Goal: Check status: Check status

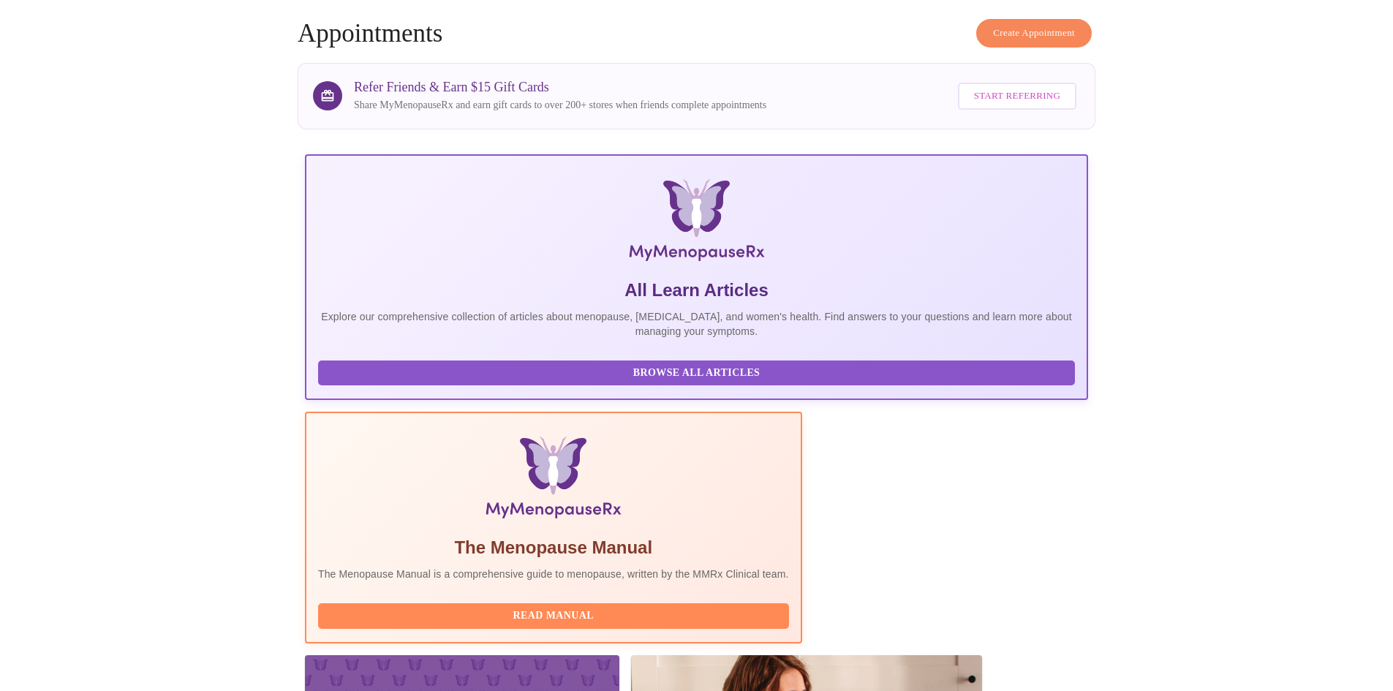
scroll to position [146, 0]
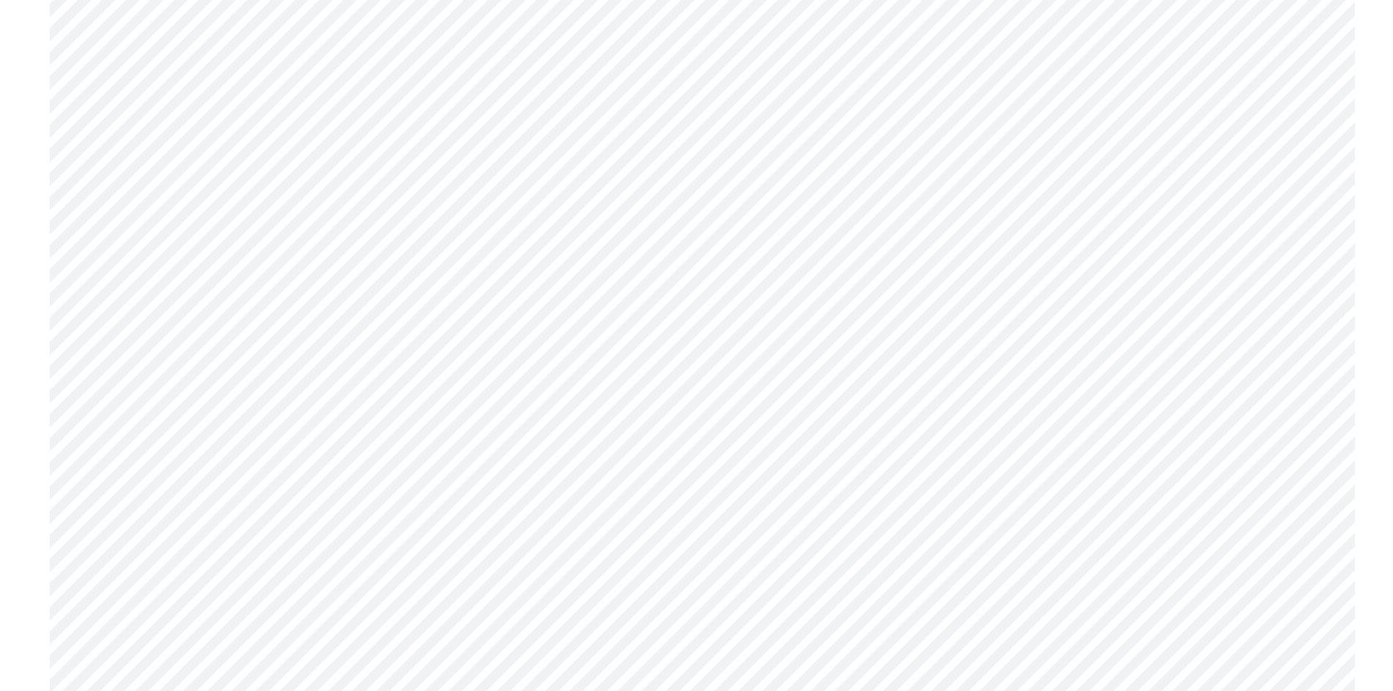
scroll to position [3433, 0]
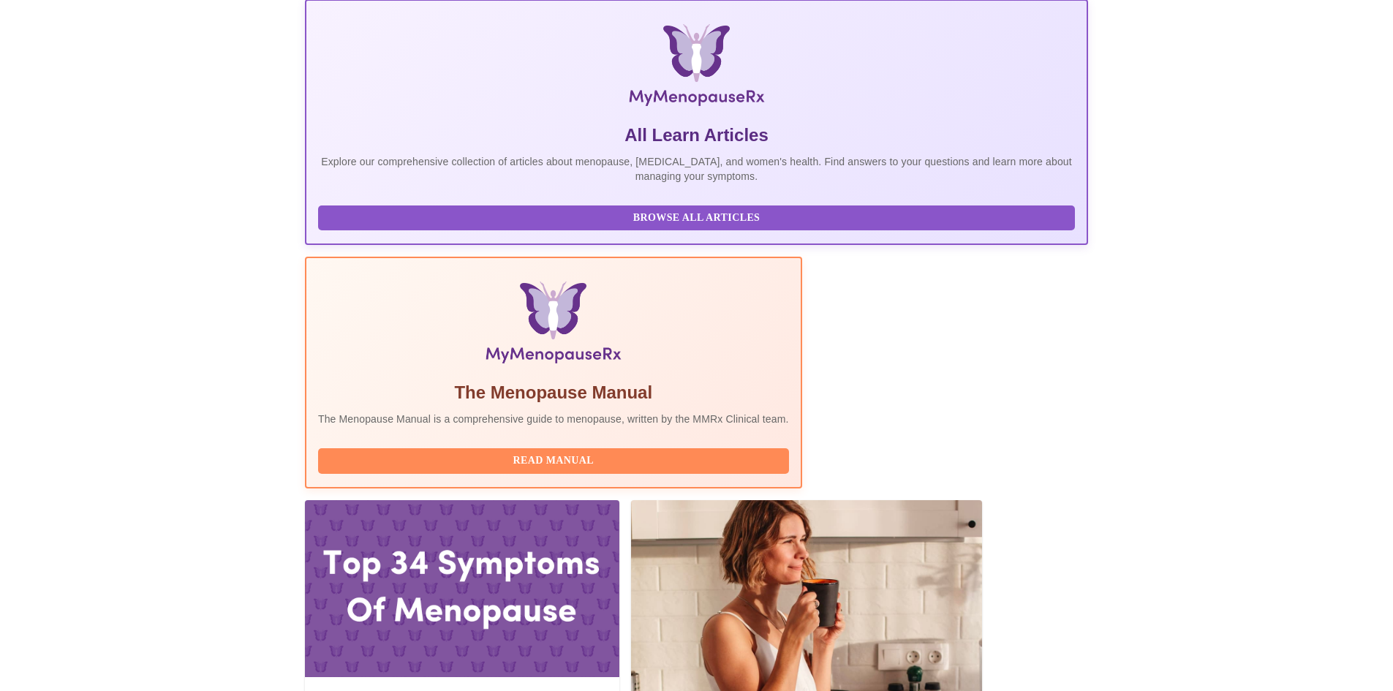
scroll to position [219, 0]
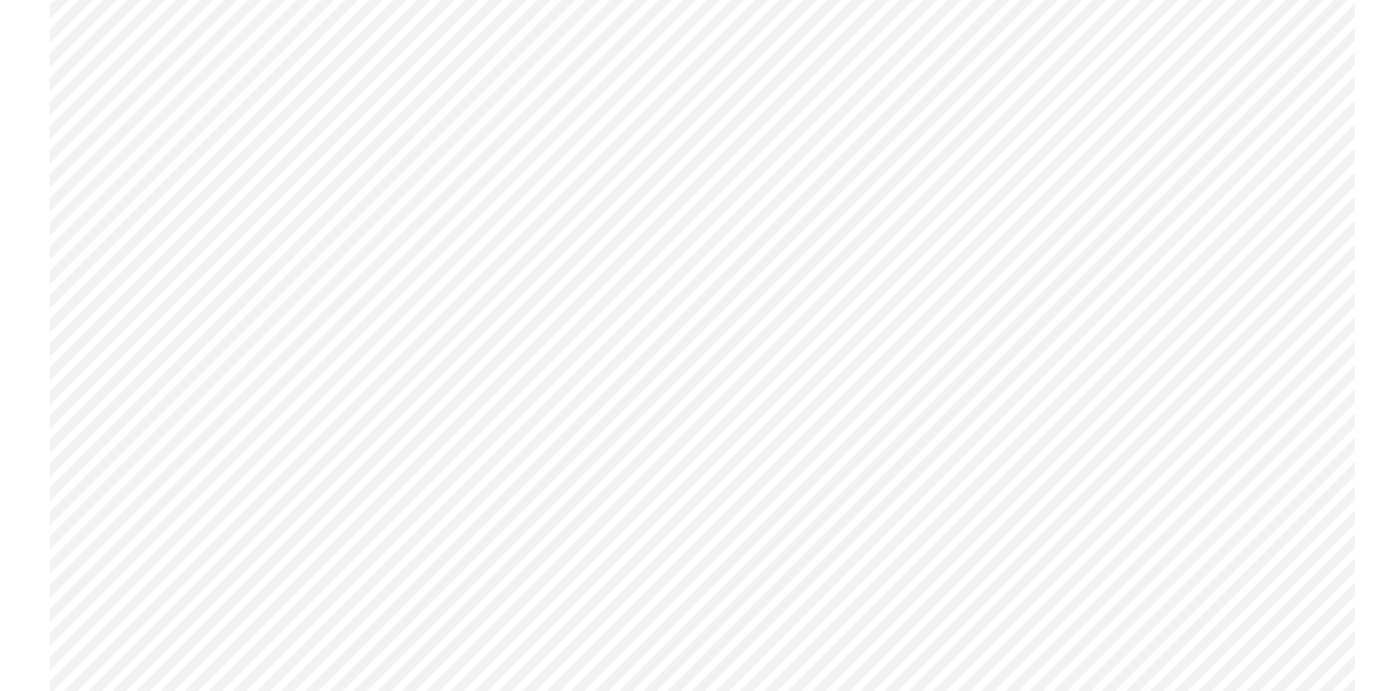
scroll to position [3731, 0]
